Goal: Task Accomplishment & Management: Complete application form

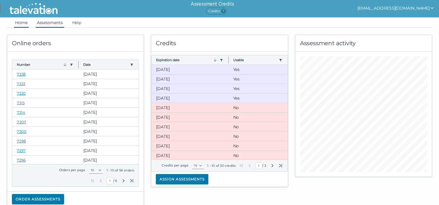
click at [50, 22] on link "Assessments" at bounding box center [50, 22] width 28 height 10
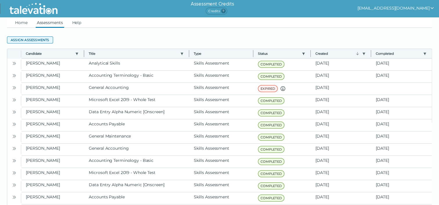
click at [25, 40] on button "Assign assessments" at bounding box center [30, 40] width 46 height 7
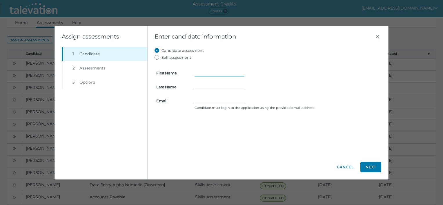
click at [212, 72] on input "First Name" at bounding box center [220, 73] width 50 height 7
type input "[PERSON_NAME]"
click at [210, 86] on input "Last Name" at bounding box center [220, 87] width 50 height 7
type input "[PERSON_NAME]"
click at [196, 100] on input "Email" at bounding box center [220, 100] width 50 height 7
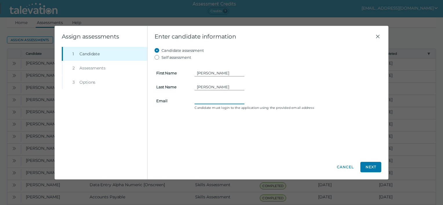
paste input "[PERSON_NAME] <[PERSON_NAME][EMAIL_ADDRESS][DOMAIN_NAME]>"
type input "[PERSON_NAME][EMAIL_ADDRESS][DOMAIN_NAME]"
click at [375, 168] on button "Next" at bounding box center [371, 167] width 21 height 10
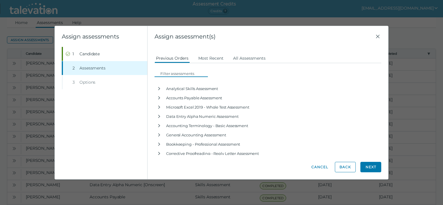
click at [178, 72] on input at bounding box center [183, 73] width 50 height 7
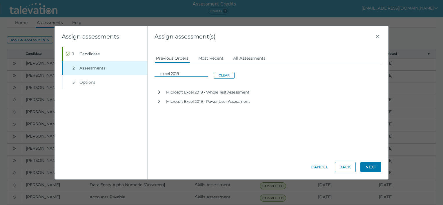
type input "excel 2019"
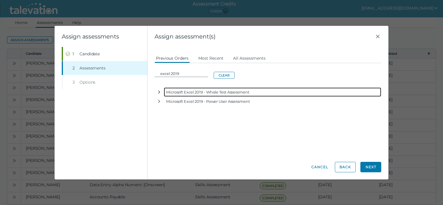
click at [159, 92] on icon "button" at bounding box center [159, 92] width 5 height 5
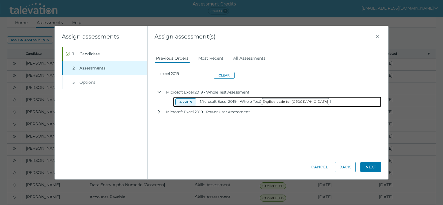
click at [186, 102] on button "Assign" at bounding box center [185, 102] width 21 height 7
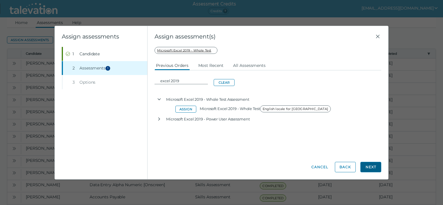
click at [369, 166] on button "Next" at bounding box center [371, 167] width 21 height 10
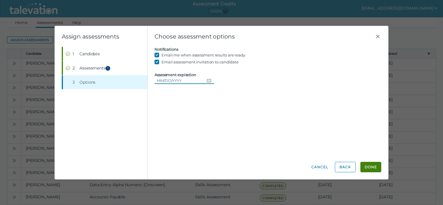
click at [208, 81] on icon "Choose date" at bounding box center [209, 80] width 4 height 3
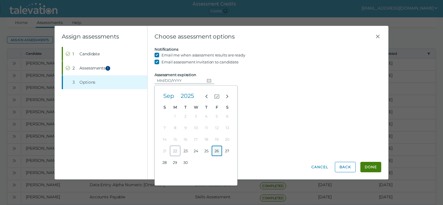
click at [216, 151] on button "26" at bounding box center [217, 151] width 10 height 10
type input "[DATE]"
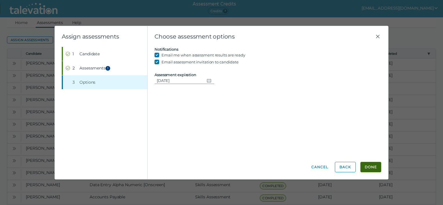
click at [373, 169] on button "Done" at bounding box center [371, 167] width 21 height 10
